Goal: Book appointment/travel/reservation

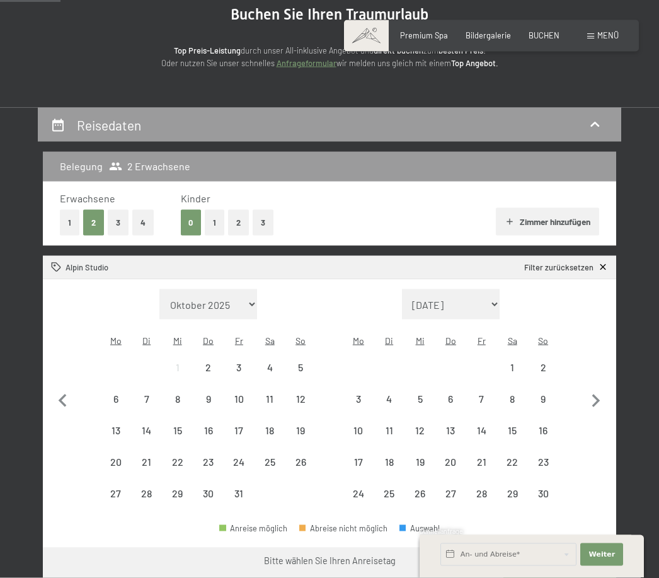
scroll to position [106, 0]
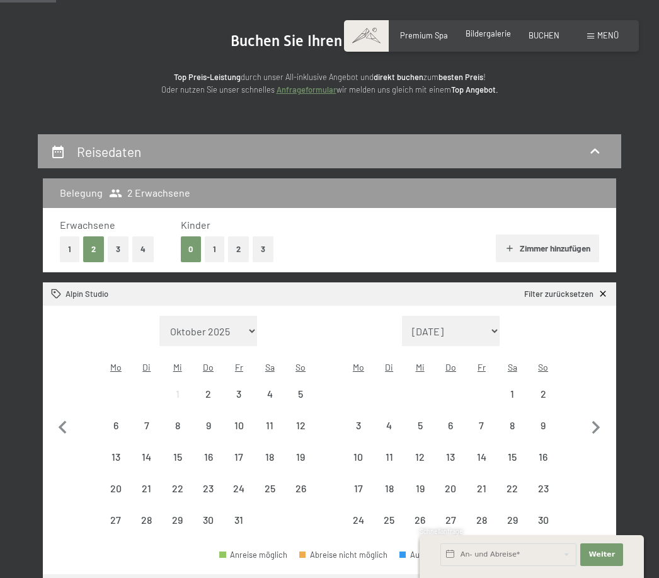
click at [492, 34] on span "Bildergalerie" at bounding box center [488, 33] width 45 height 10
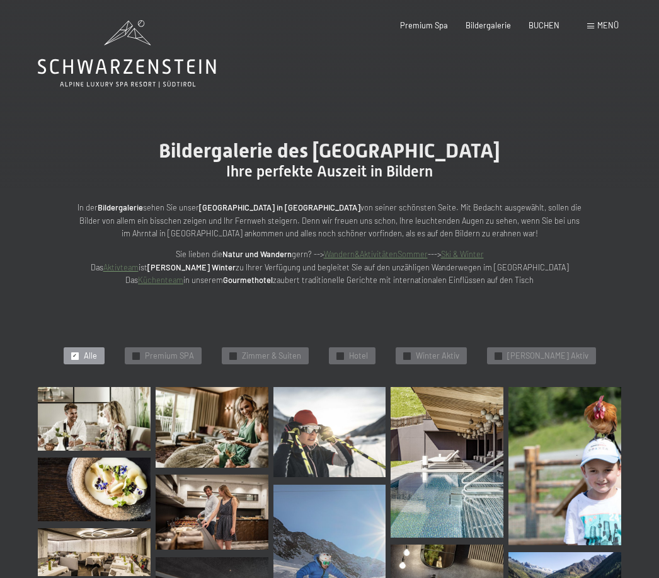
click at [299, 331] on span "Einwilligung Marketing*" at bounding box center [259, 325] width 104 height 13
click at [201, 331] on input "Einwilligung Marketing*" at bounding box center [194, 325] width 13 height 13
click at [293, 331] on span "Einwilligung Marketing*" at bounding box center [259, 325] width 104 height 13
click at [201, 331] on input "Einwilligung Marketing*" at bounding box center [194, 325] width 13 height 13
checkbox input "false"
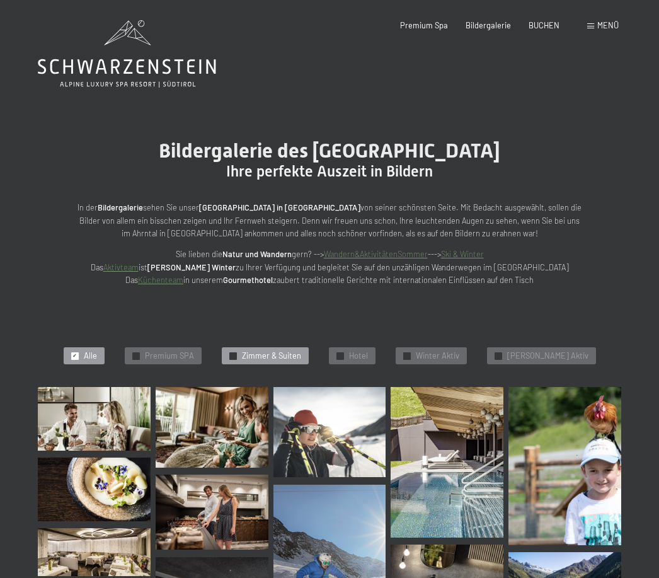
click at [289, 354] on span "Zimmer & Suiten" at bounding box center [271, 355] width 59 height 11
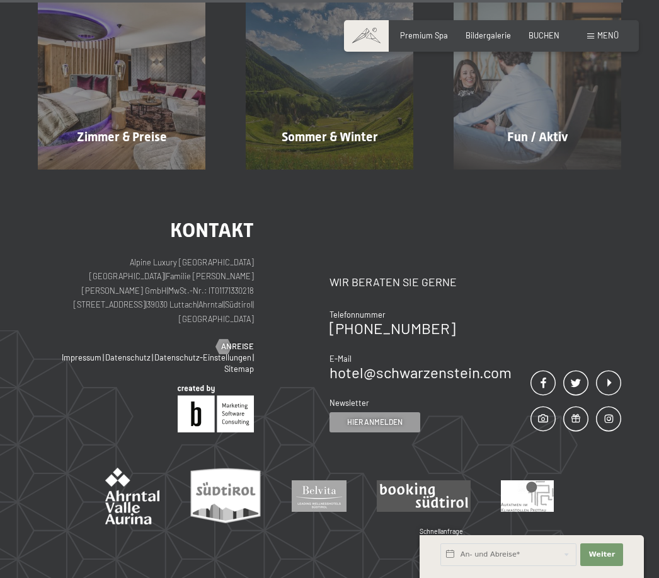
scroll to position [912, 0]
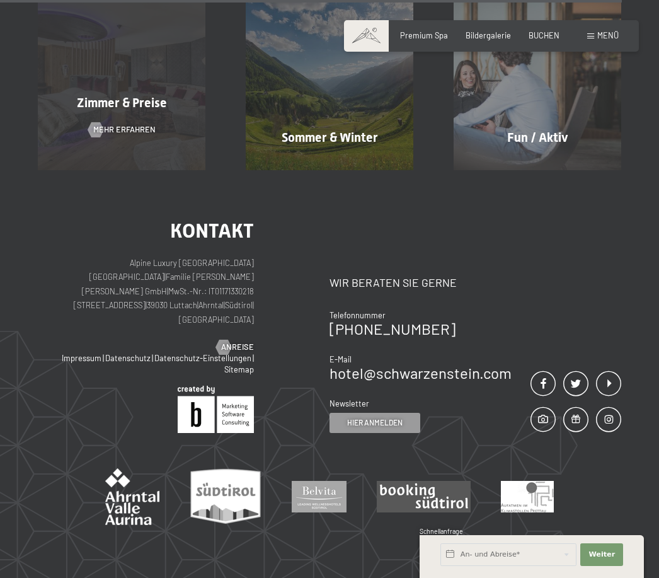
click at [141, 141] on div "Zimmer & Preise Mehr erfahren" at bounding box center [122, 87] width 208 height 168
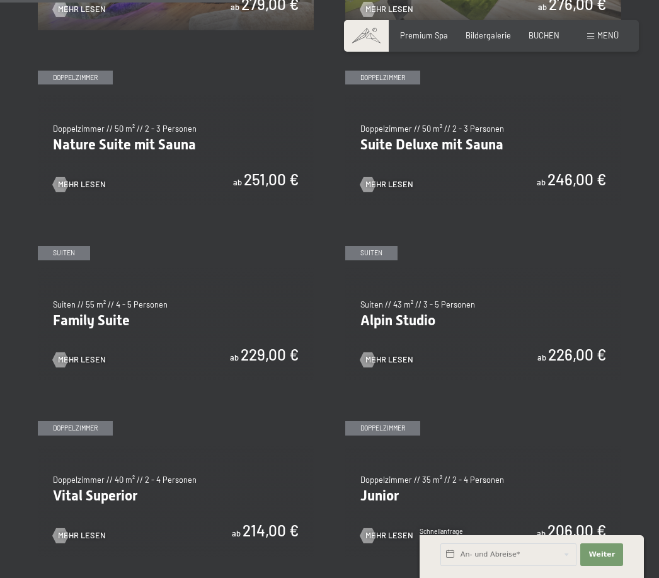
scroll to position [973, 0]
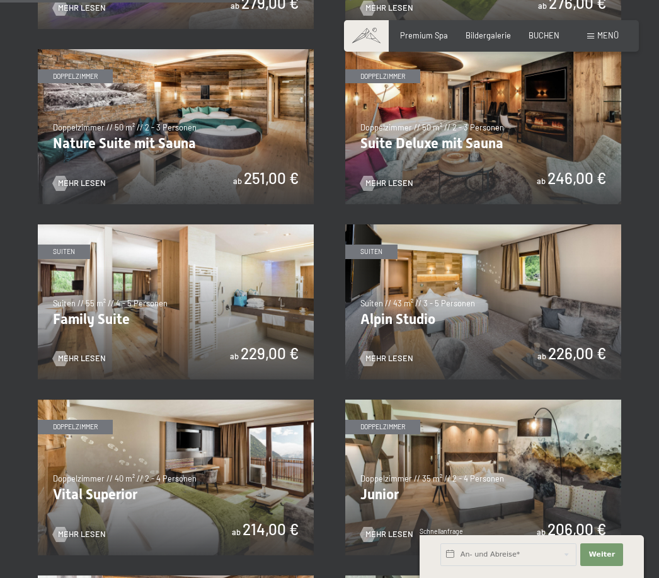
click at [433, 306] on img at bounding box center [483, 301] width 276 height 155
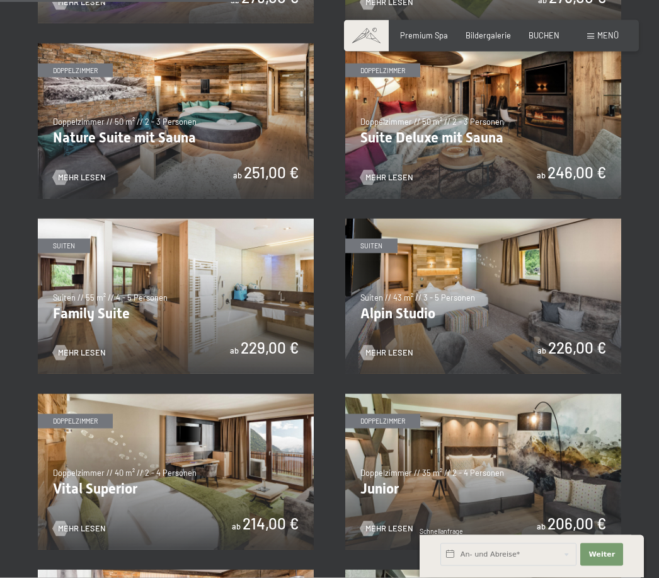
scroll to position [979, 0]
click at [178, 301] on img at bounding box center [176, 295] width 276 height 155
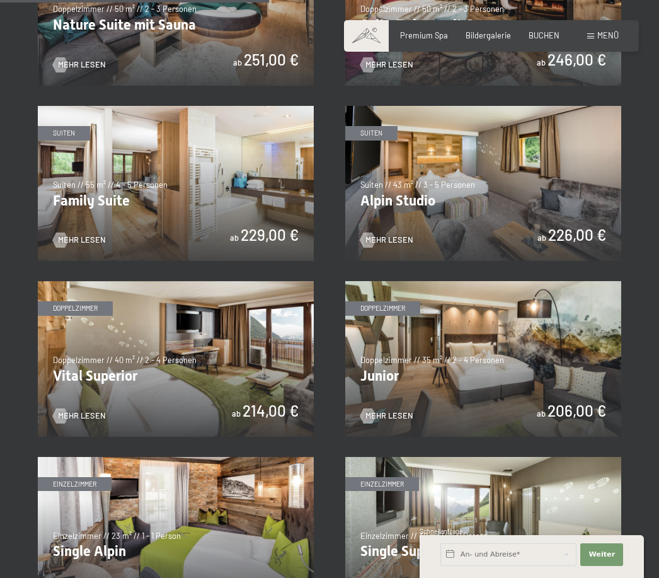
scroll to position [1093, 0]
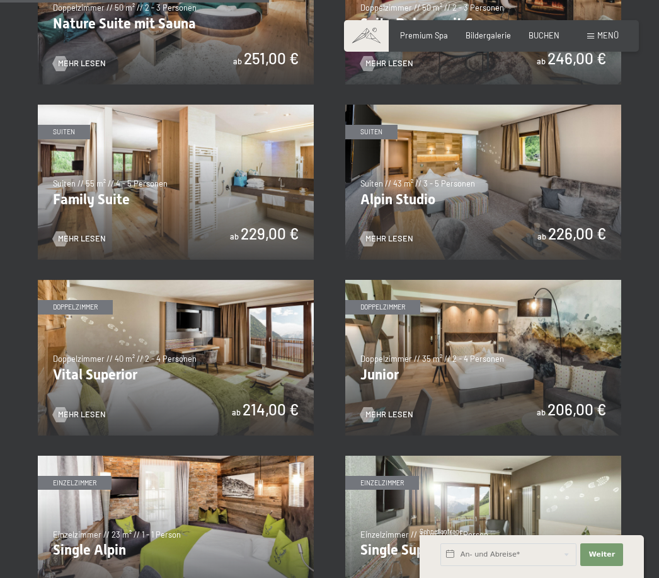
click at [395, 203] on img at bounding box center [483, 182] width 276 height 155
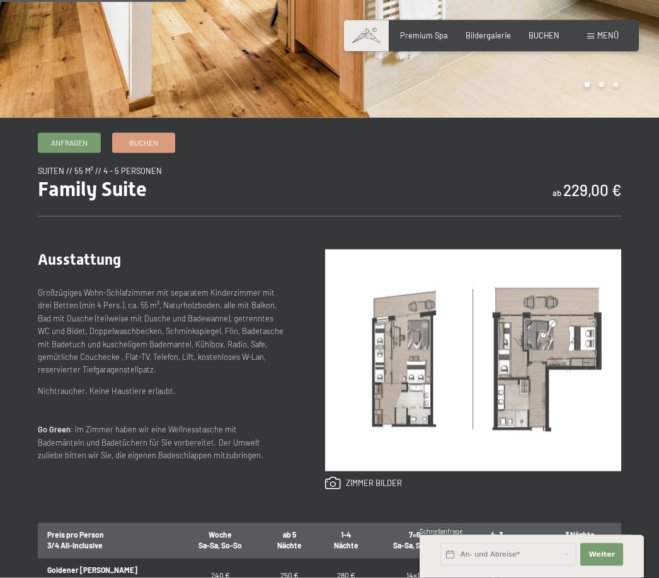
scroll to position [360, 0]
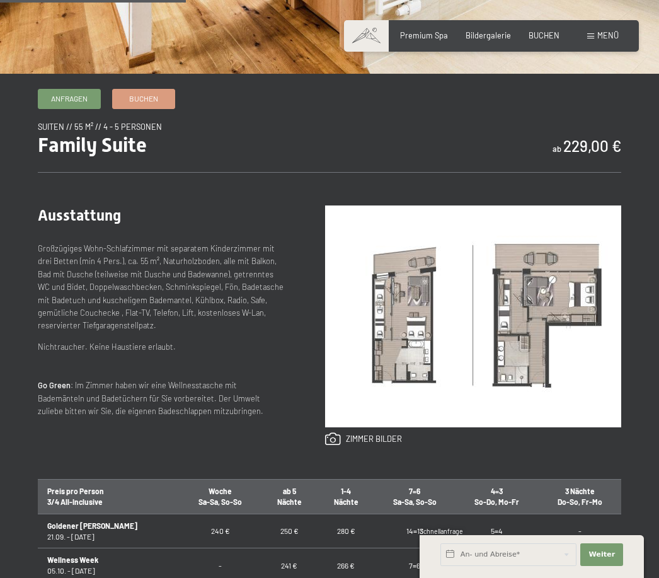
click at [533, 347] on img at bounding box center [473, 316] width 296 height 222
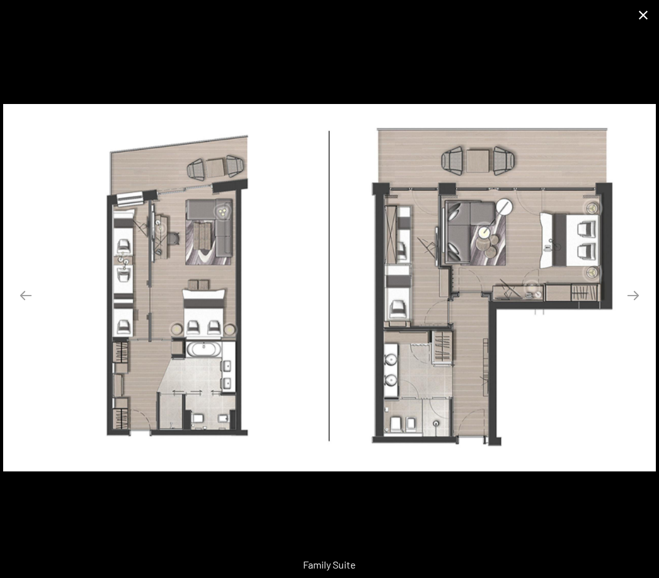
click at [651, 9] on button "Close gallery" at bounding box center [644, 15] width 32 height 30
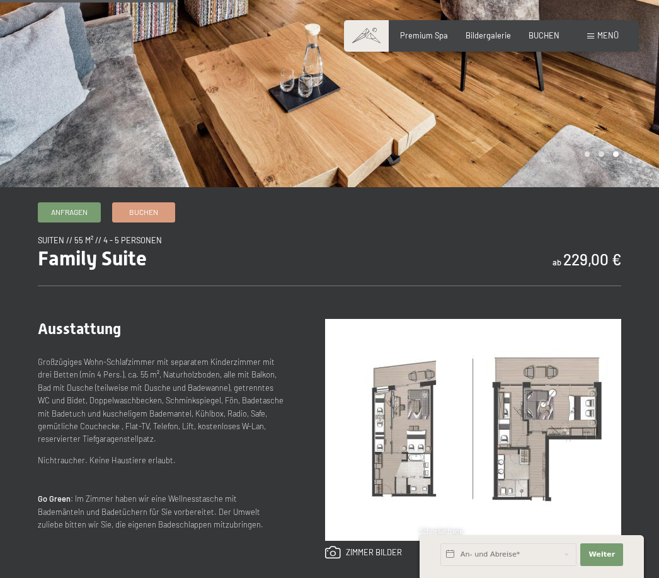
scroll to position [0, 0]
